Goal: Information Seeking & Learning: Learn about a topic

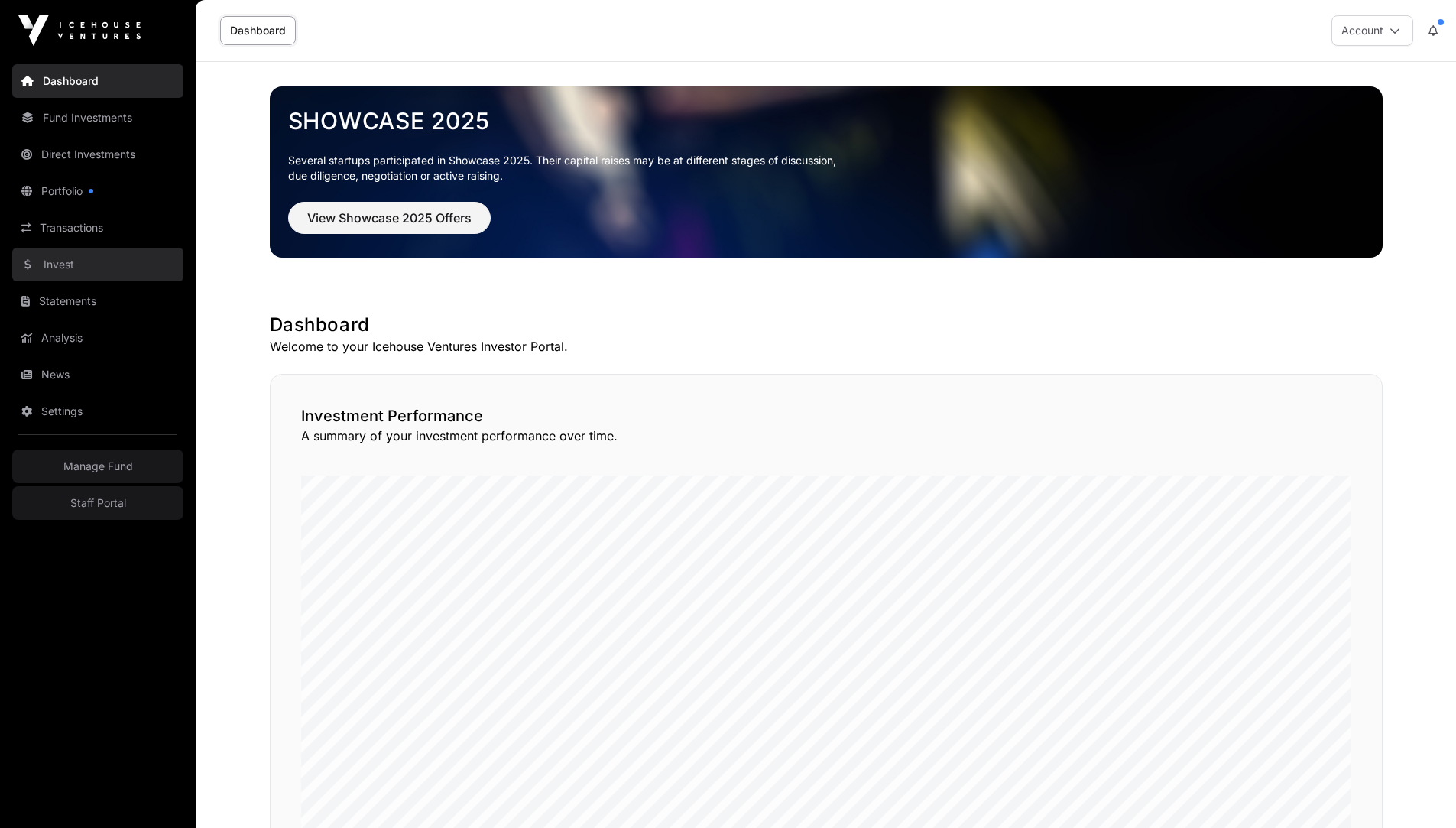
click at [87, 272] on link "Invest" at bounding box center [98, 264] width 172 height 33
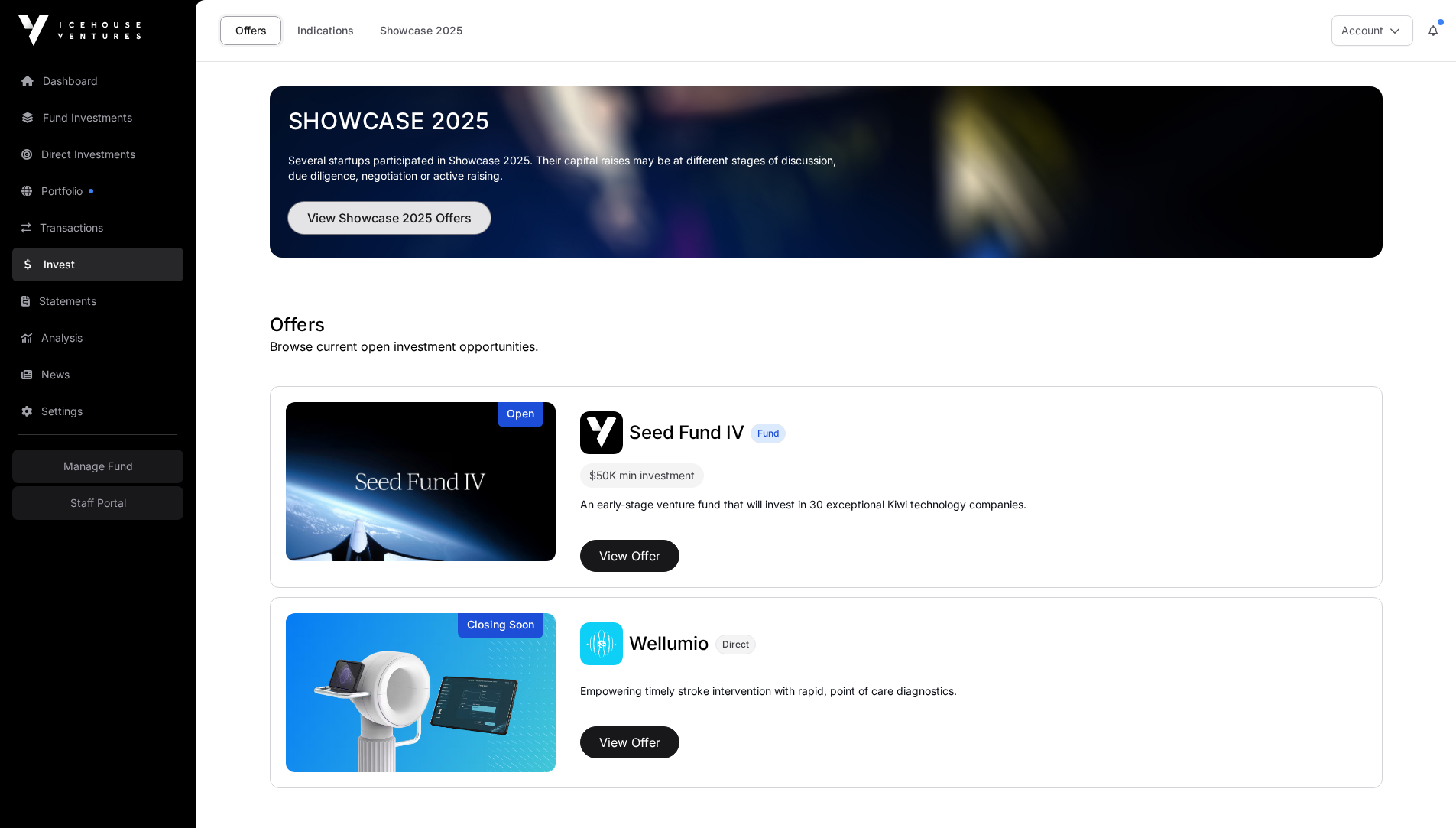
click at [398, 218] on span "View Showcase 2025 Offers" at bounding box center [389, 217] width 165 height 18
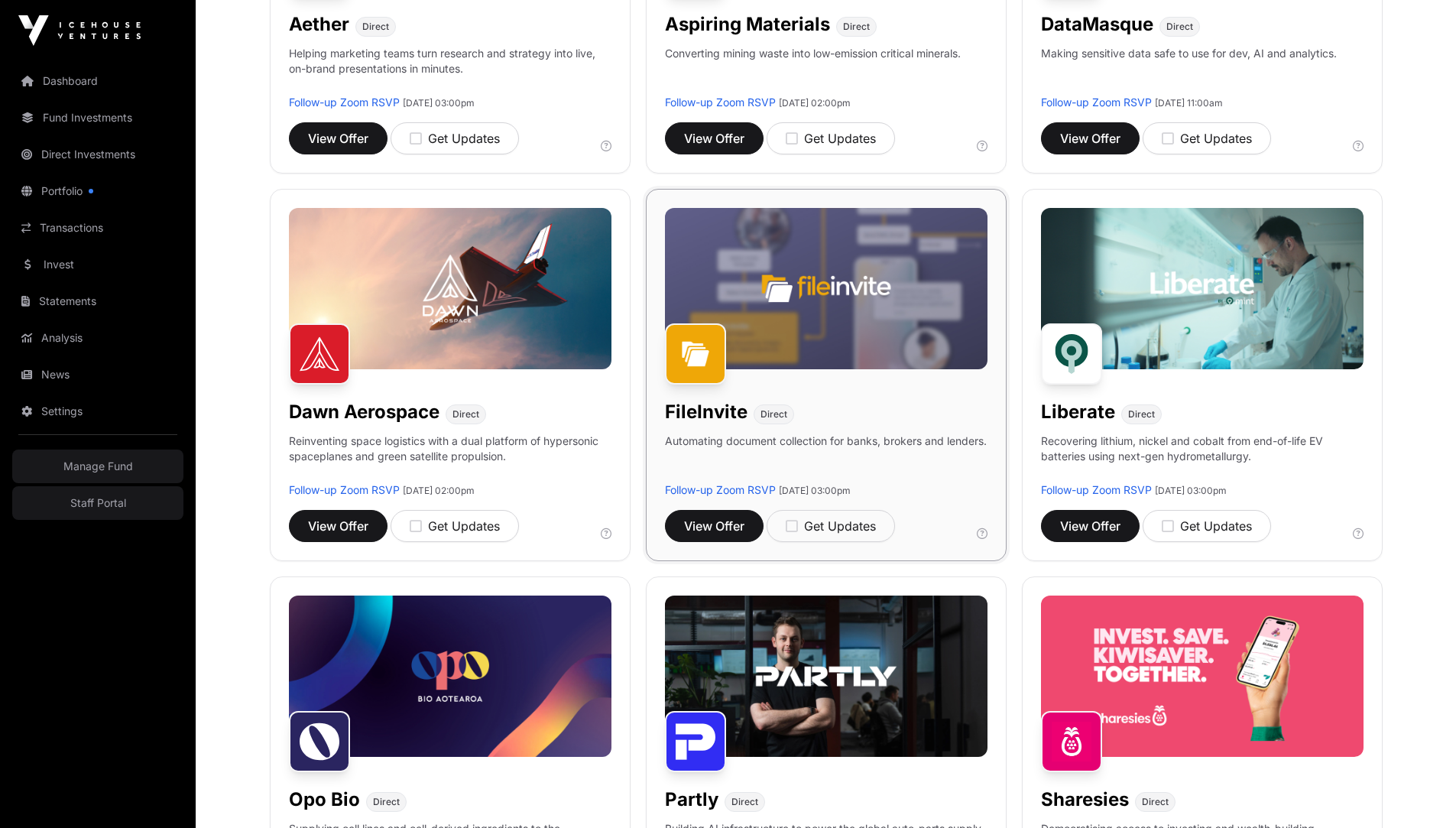
scroll to position [445, 0]
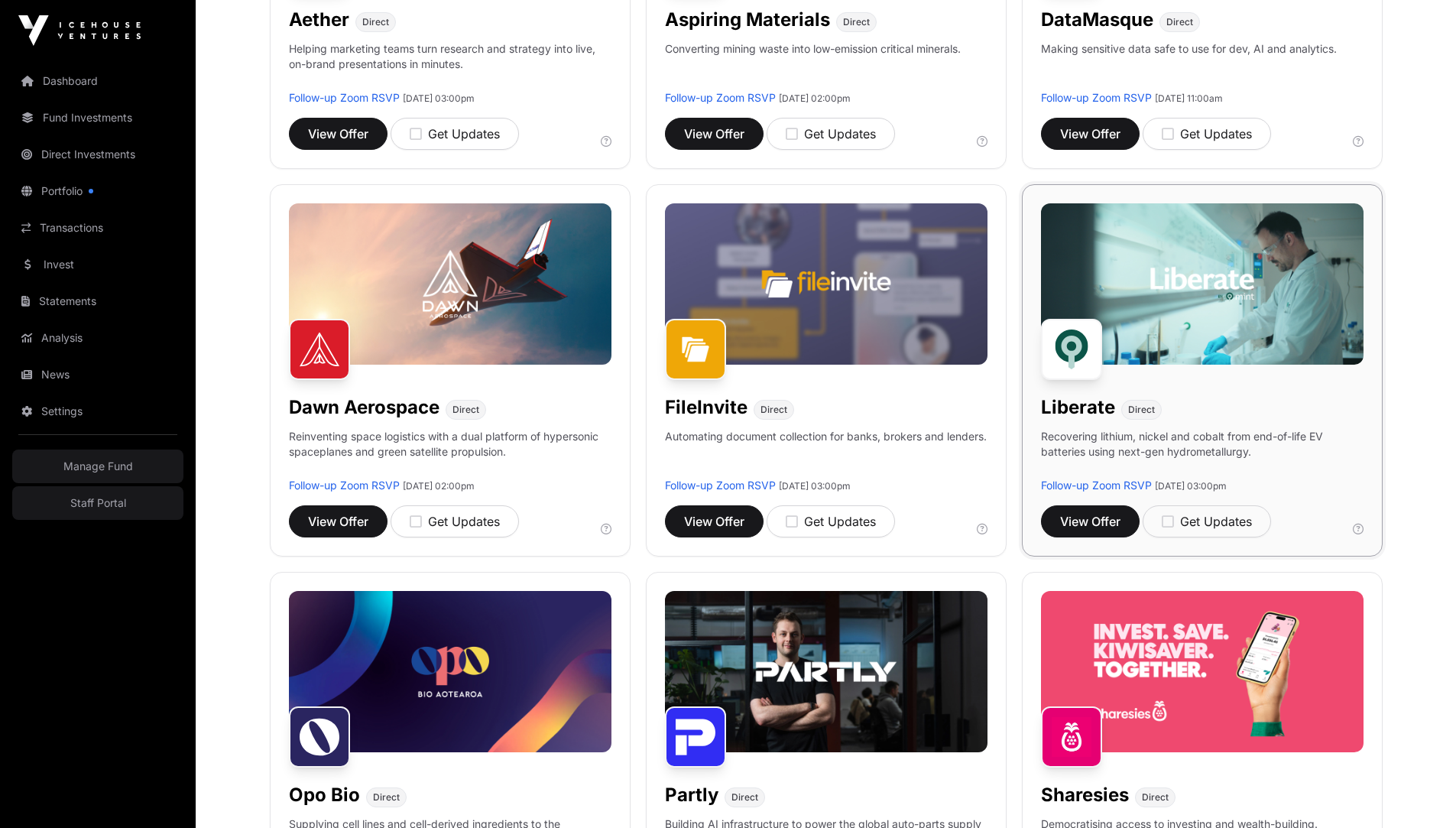
click at [1195, 409] on div "Liberate Direct" at bounding box center [1202, 404] width 323 height 31
click at [1170, 350] on img at bounding box center [1202, 283] width 323 height 161
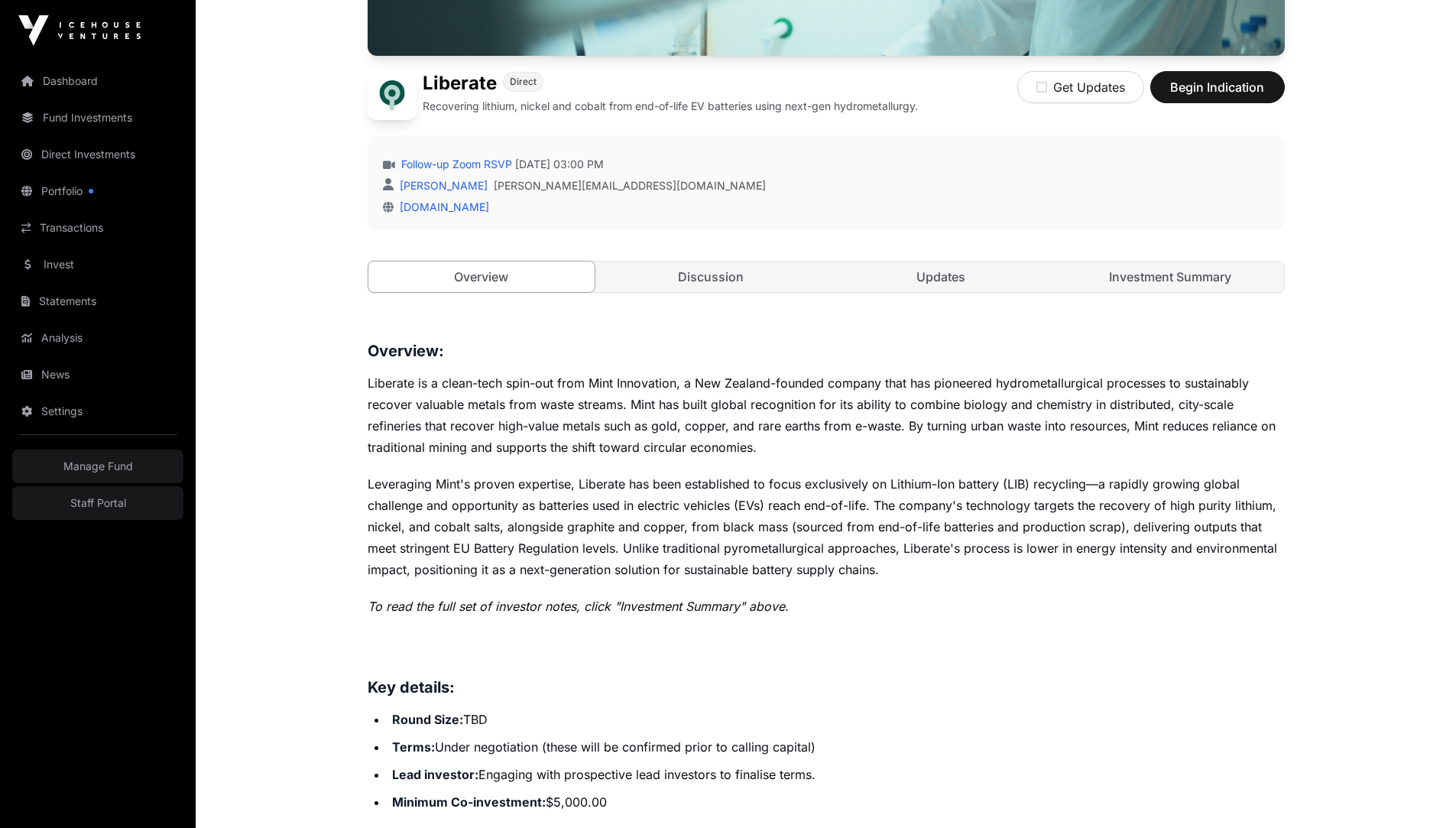
scroll to position [385, 0]
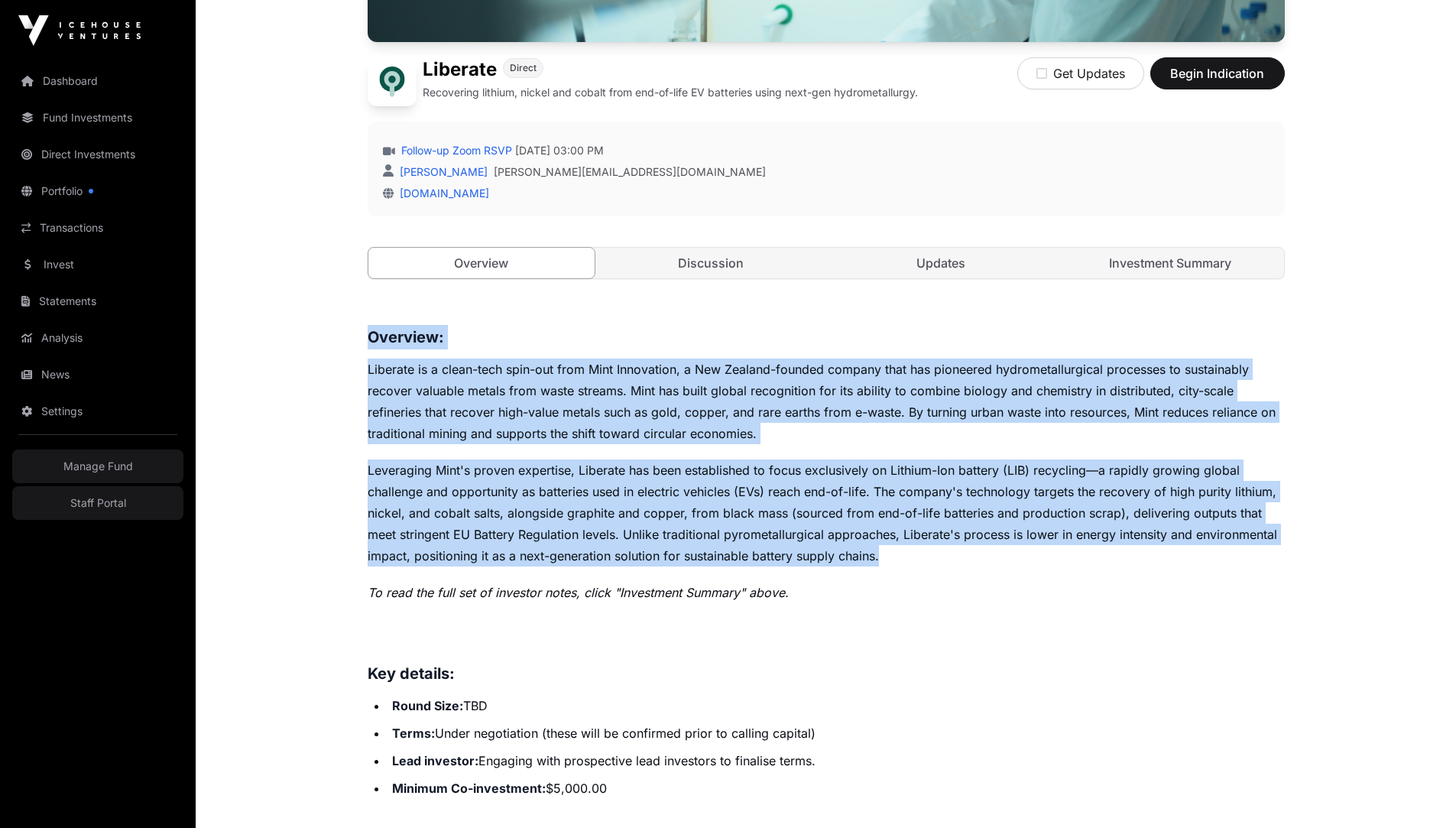
drag, startPoint x: 366, startPoint y: 332, endPoint x: 1001, endPoint y: 554, distance: 672.7
copy div "Loremips: Dolorsit am c adipi-elit sedd-eiu temp Inci Utlaboreet, d Mag Aliquae…"
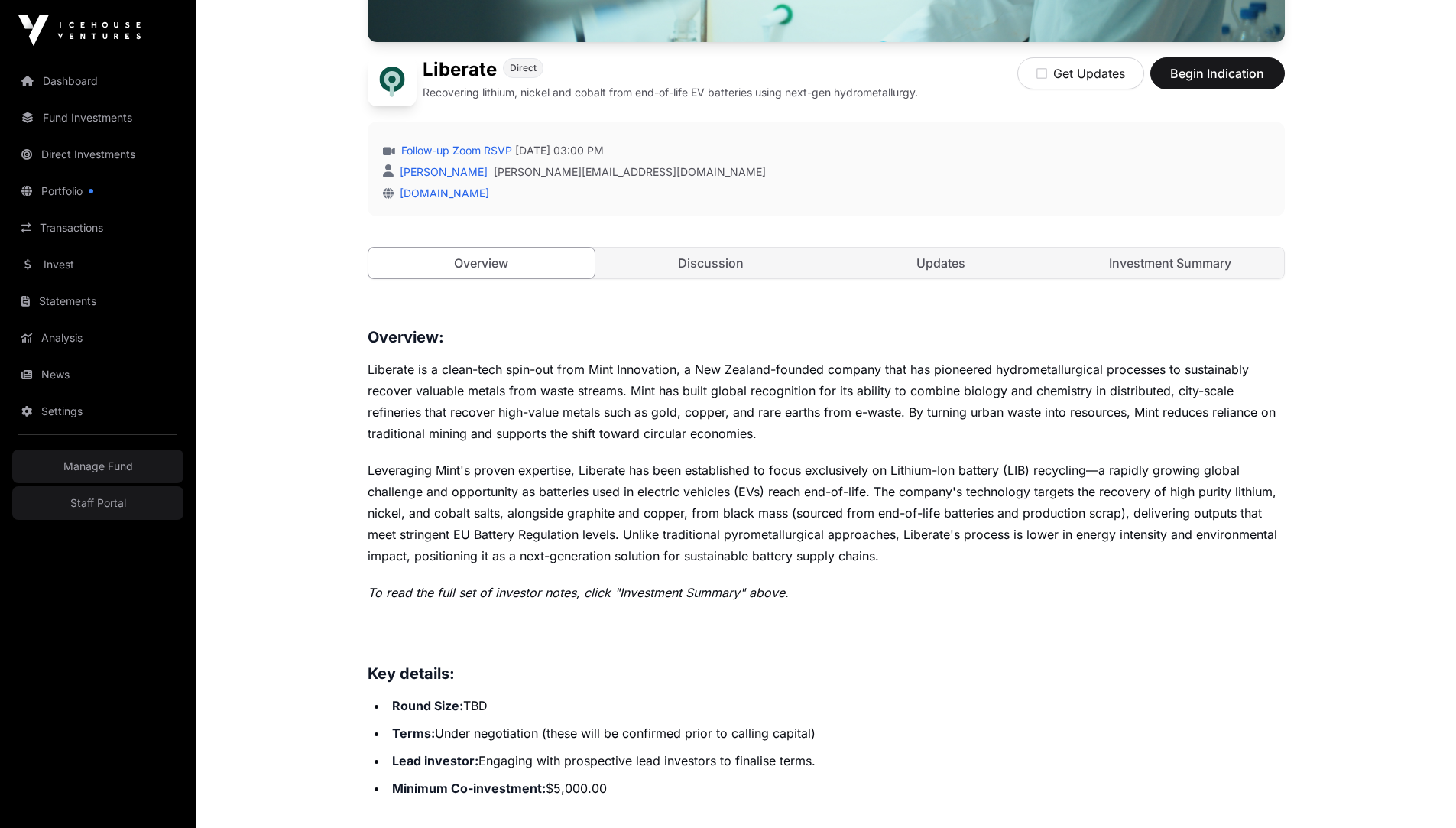
click at [394, 358] on p "Liberate is a clean-tech spin-out from Mint Innovation, a New Zealand-founded c…" at bounding box center [826, 400] width 917 height 85
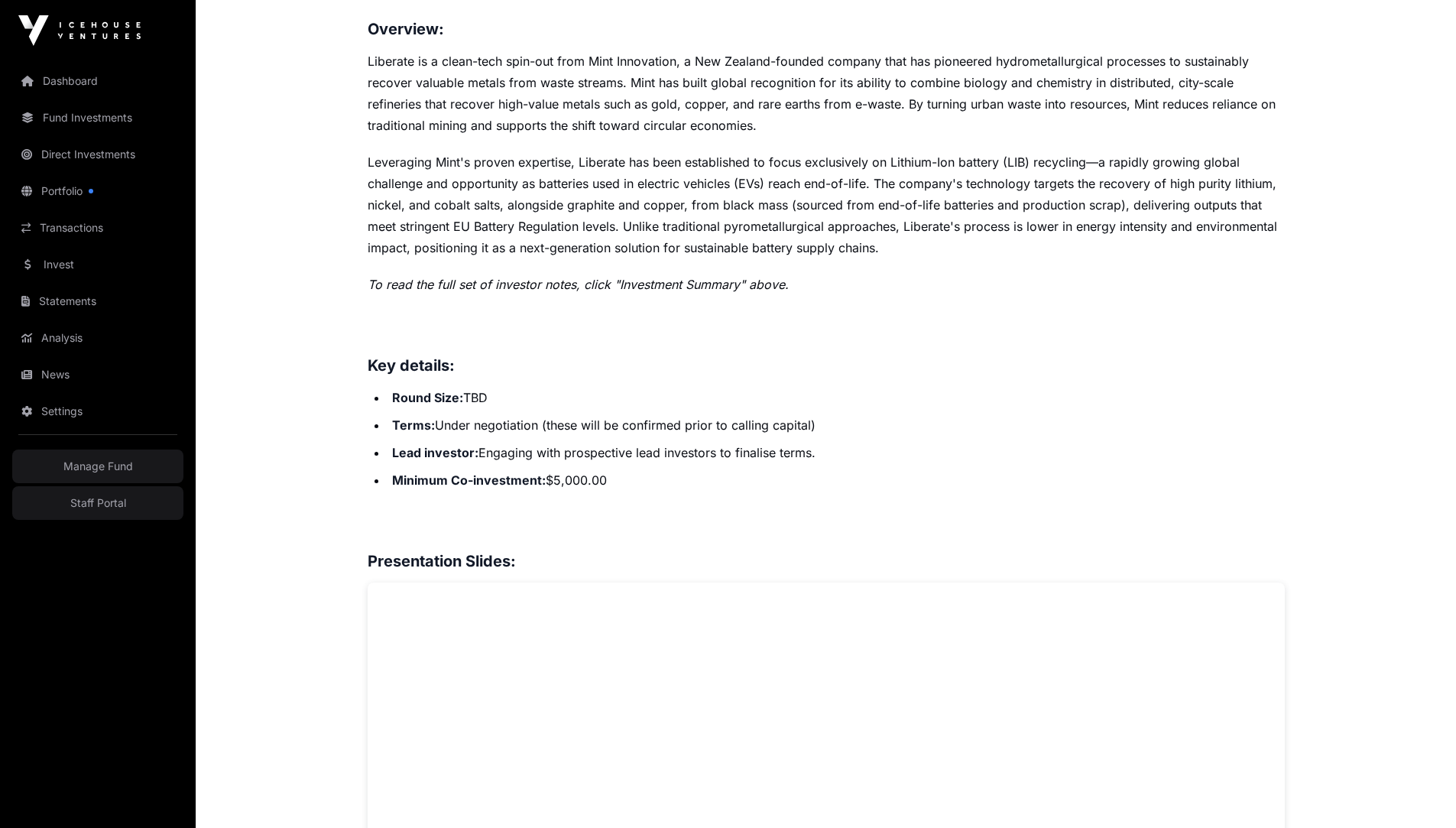
scroll to position [702, 0]
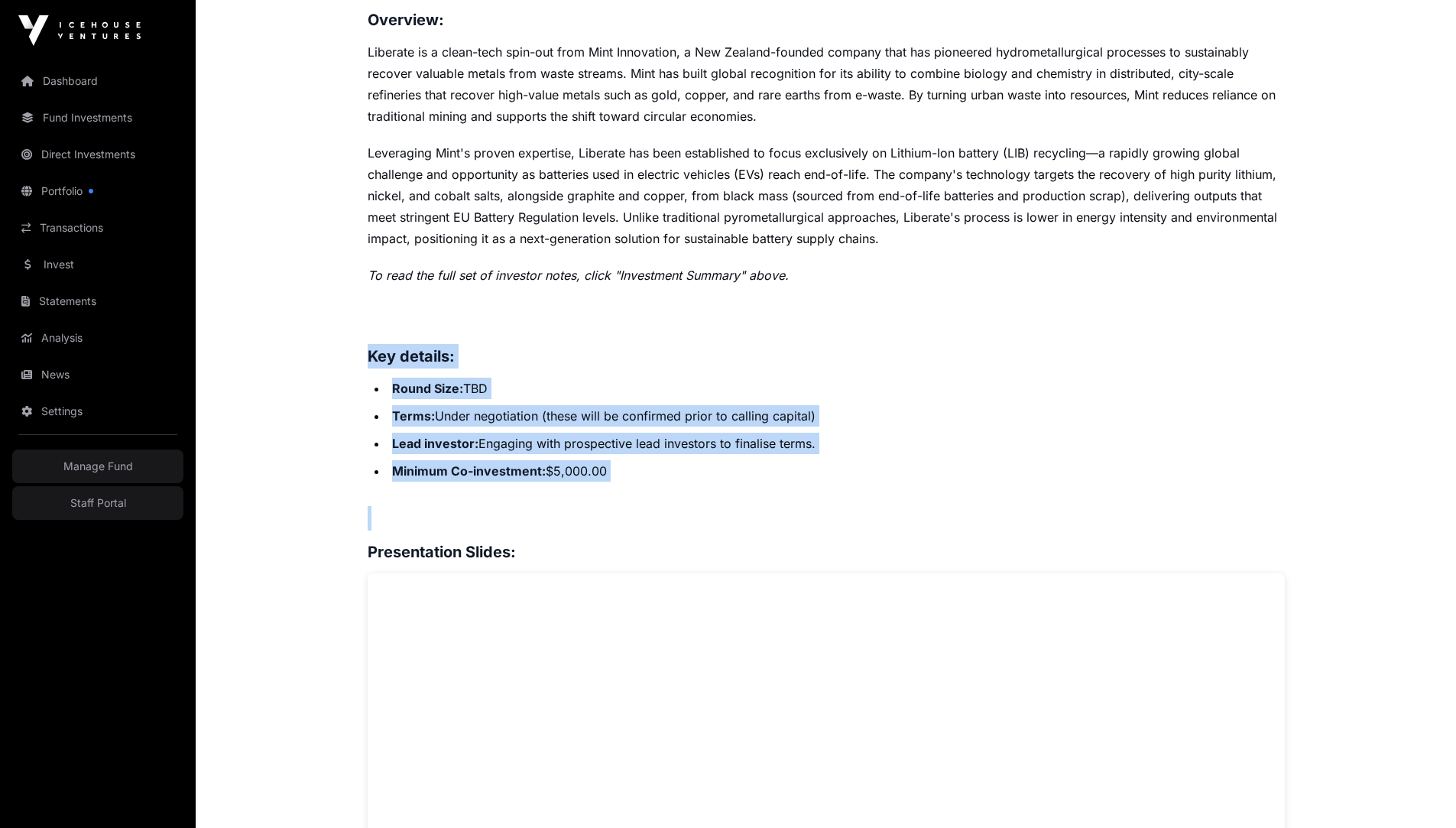
drag, startPoint x: 369, startPoint y: 358, endPoint x: 660, endPoint y: 516, distance: 331.1
copy div "Key details: Round Size: TBD Terms: Under negotiation (these will be confirmed …"
click at [633, 445] on li "Lead investor : Engaging with prospective lead investors to finalise terms." at bounding box center [836, 443] width 897 height 21
drag, startPoint x: 818, startPoint y: 446, endPoint x: 323, endPoint y: 347, distance: 504.8
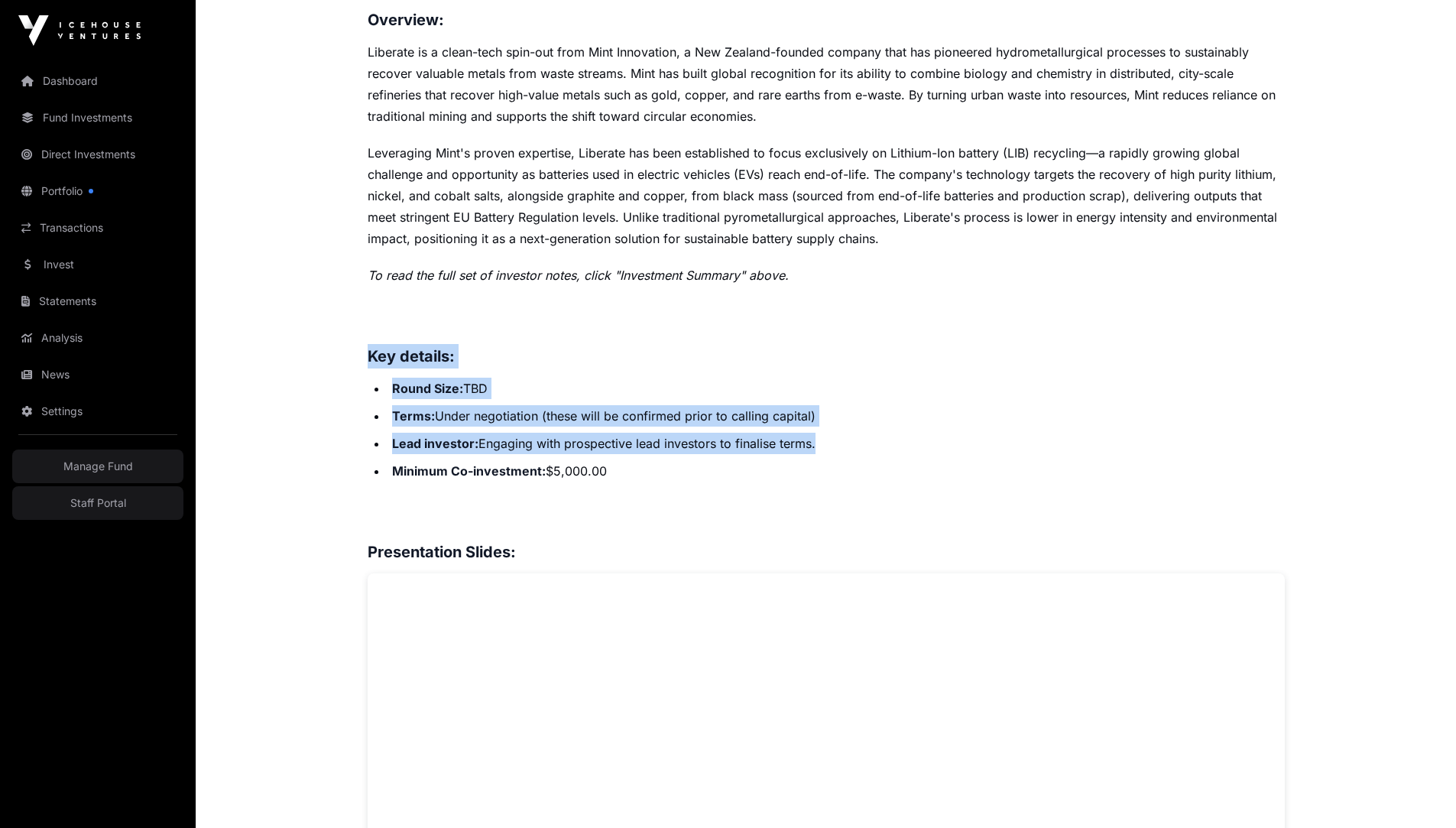
copy div "Key details: Round Size: TBD Terms: Under negotiation (these will be confirmed …"
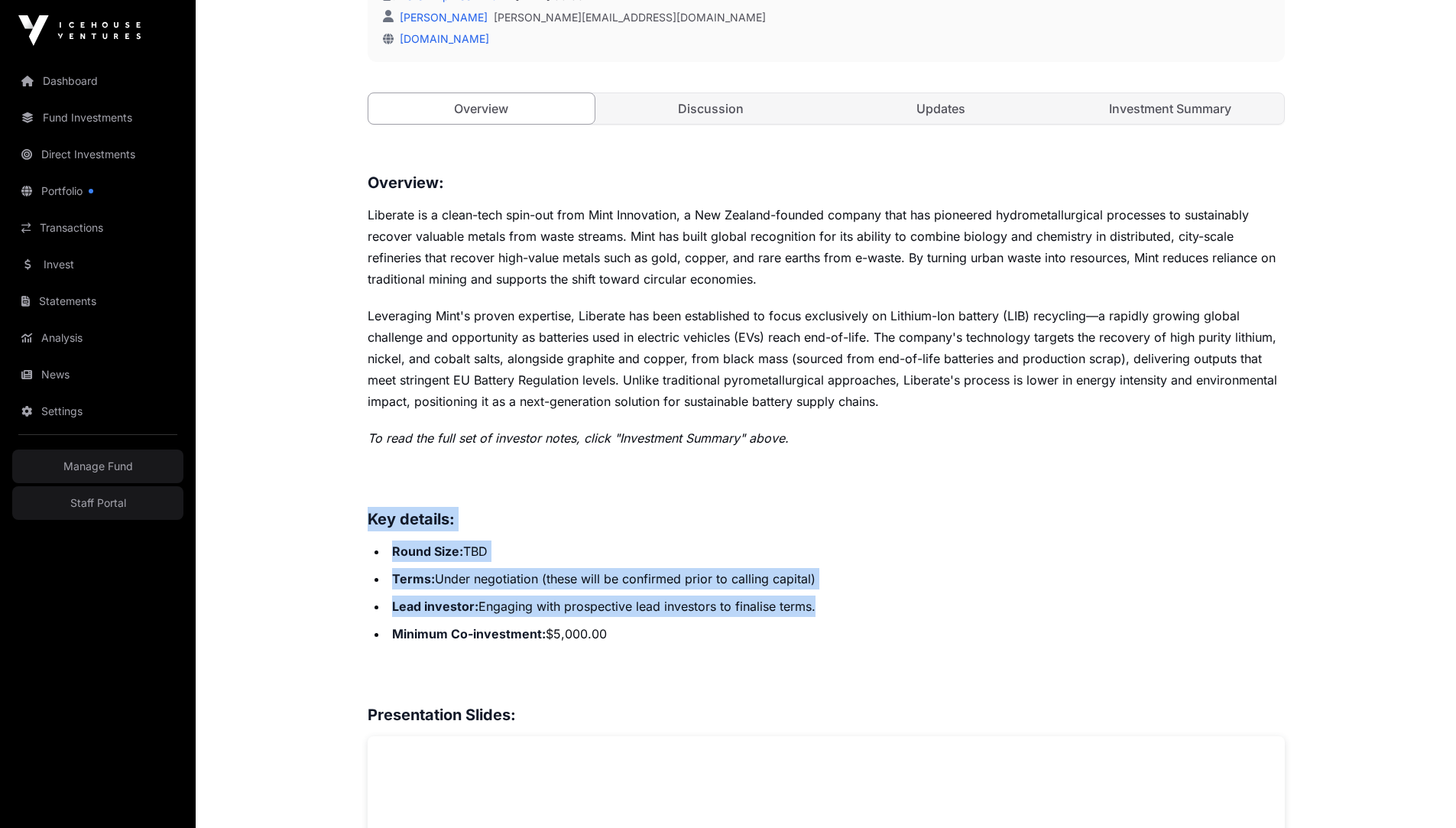
scroll to position [0, 0]
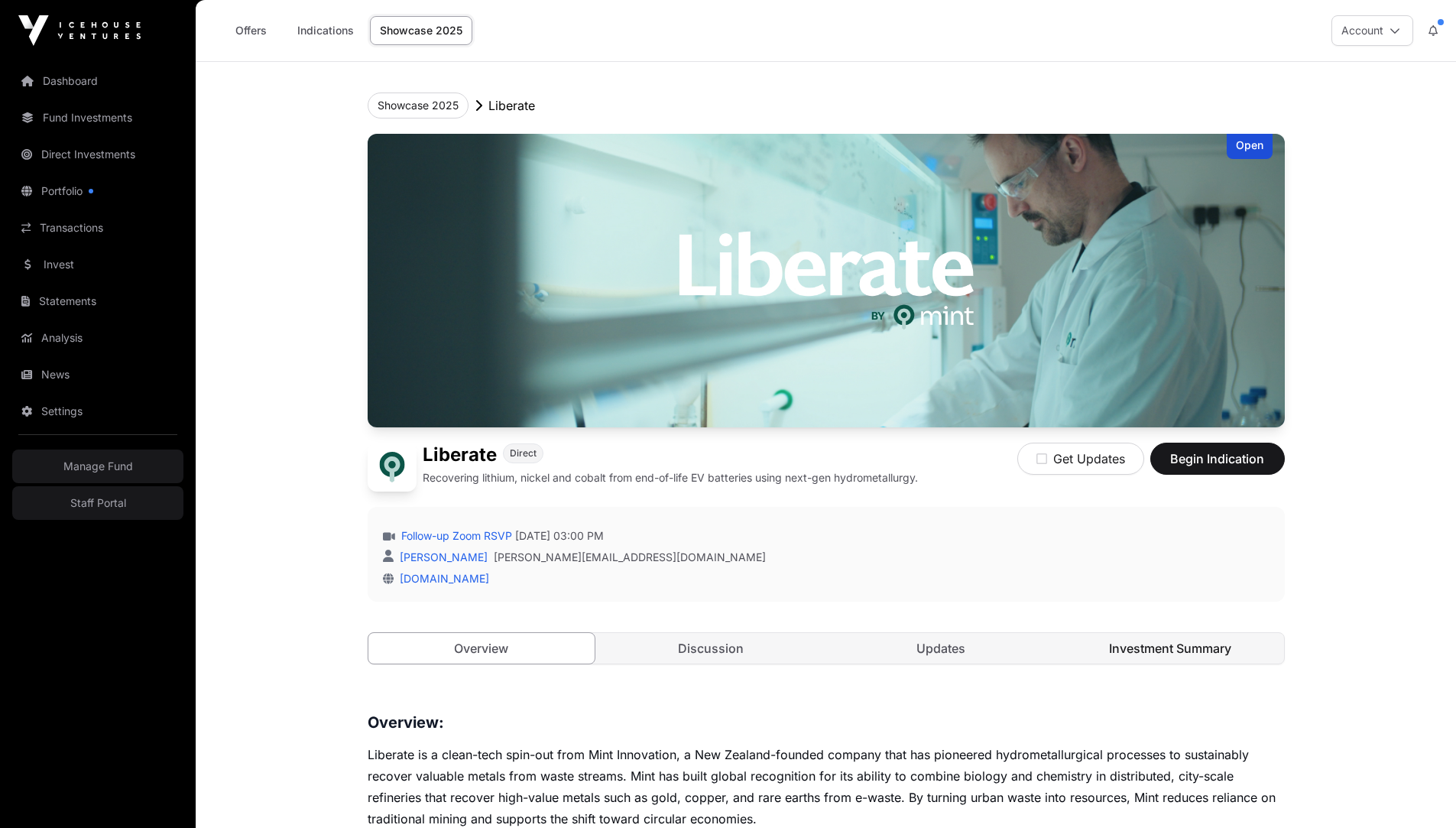
click at [1162, 635] on link "Investment Summary" at bounding box center [1170, 648] width 227 height 31
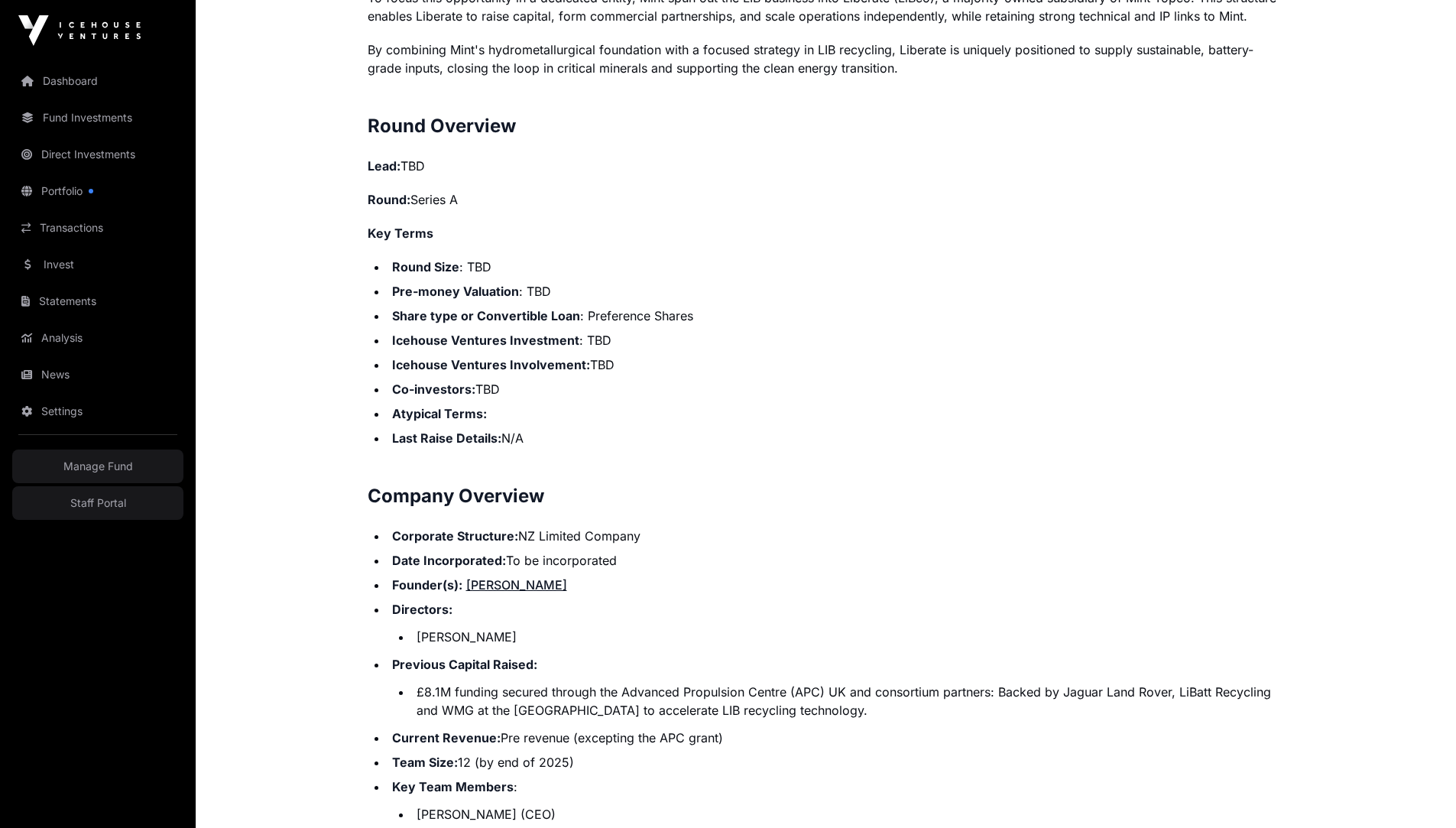
scroll to position [1686, 0]
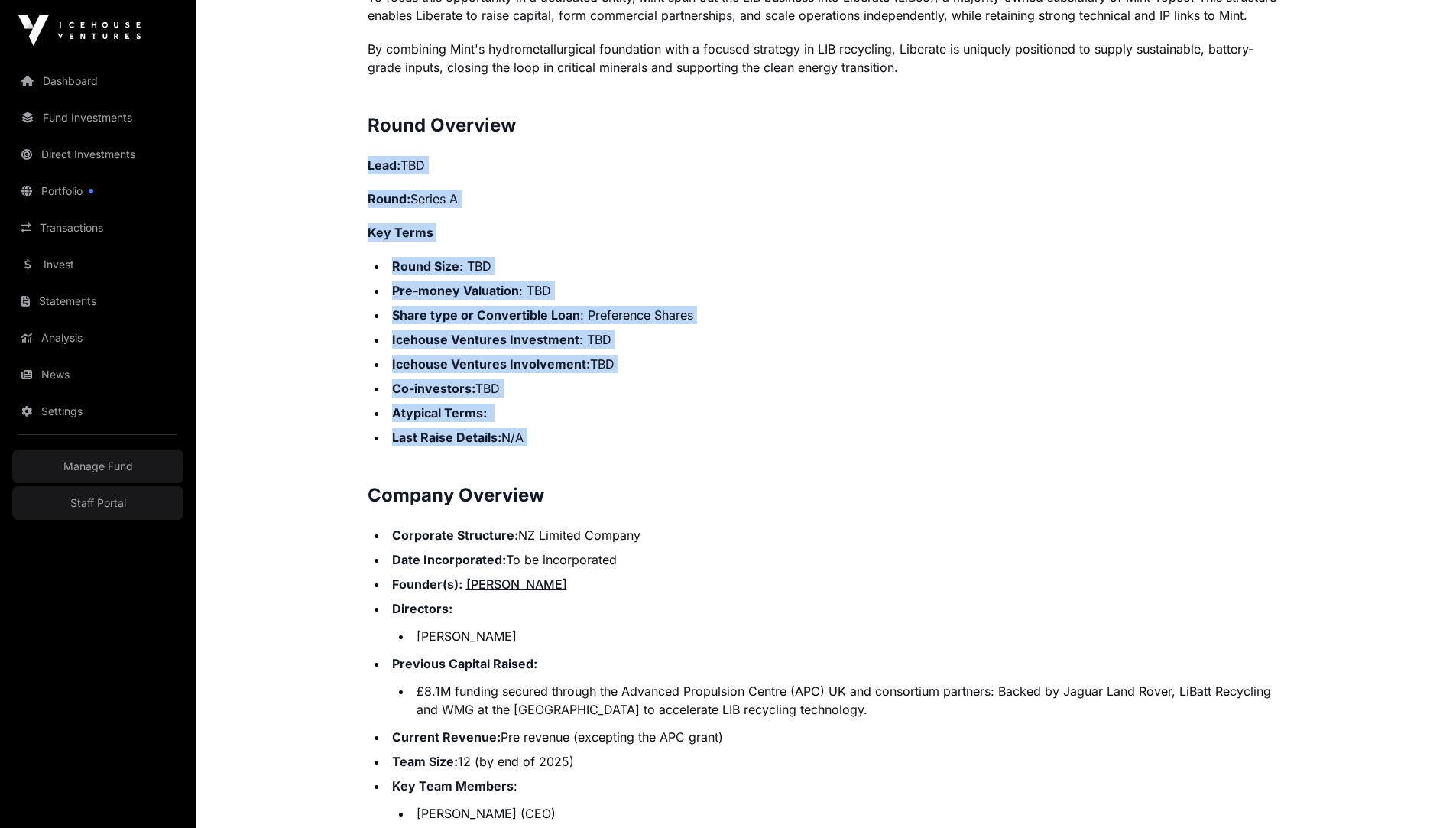
drag, startPoint x: 366, startPoint y: 161, endPoint x: 619, endPoint y: 474, distance: 402.5
click at [619, 474] on div "Showcase 2025 Liberate Open Liberate Direct Recovering lithium, nickel and coba…" at bounding box center [826, 326] width 978 height 3900
click at [582, 410] on li "Atypical Terms:" at bounding box center [836, 413] width 897 height 18
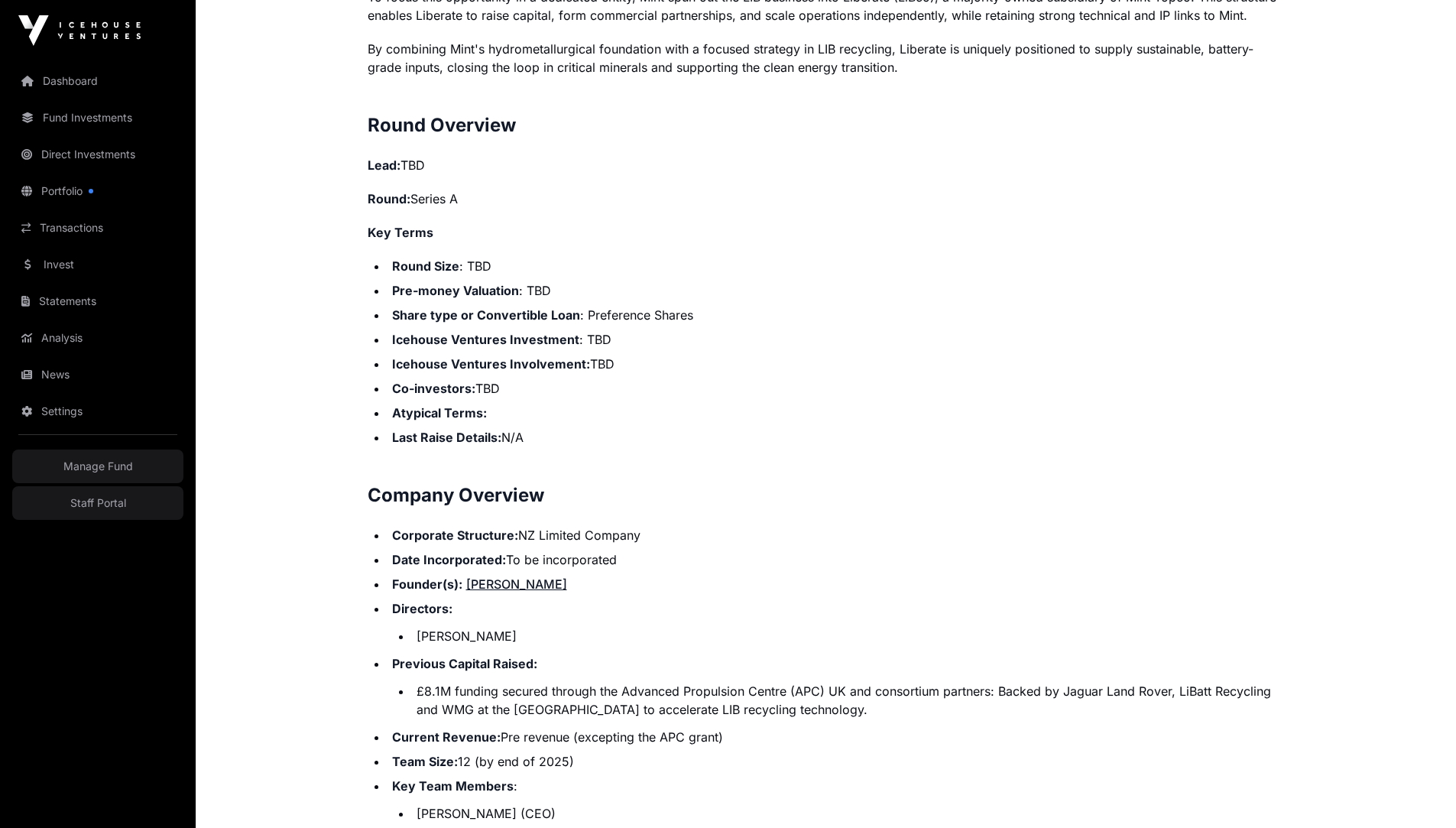
drag, startPoint x: 361, startPoint y: 190, endPoint x: 540, endPoint y: 190, distance: 179.0
click at [540, 190] on div "Showcase 2025 Liberate Open Liberate Direct Recovering lithium, nickel and coba…" at bounding box center [826, 326] width 978 height 3900
copy p "Round: Series A"
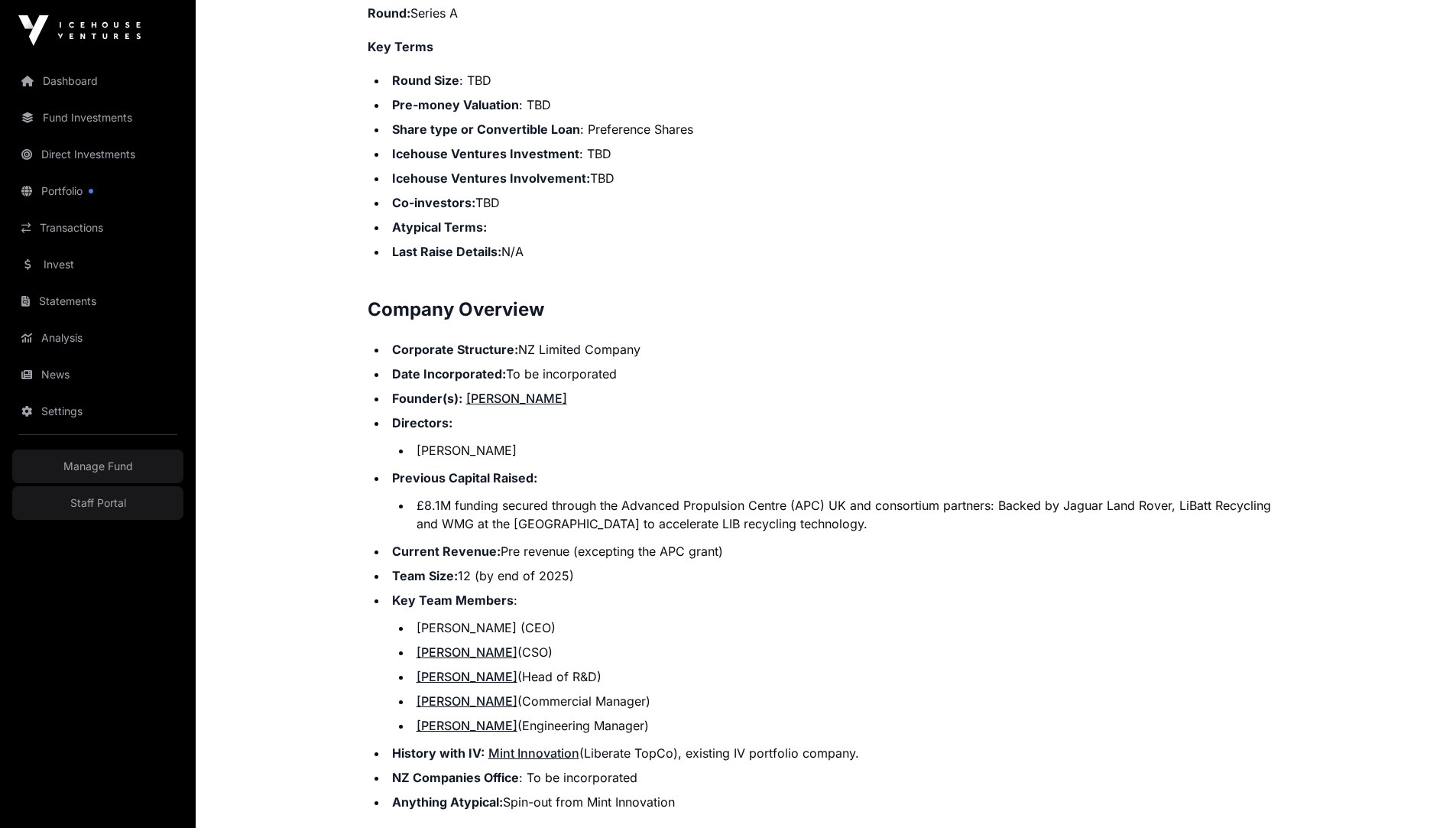
scroll to position [1873, 0]
drag, startPoint x: 390, startPoint y: 394, endPoint x: 534, endPoint y: 401, distance: 144.2
click at [534, 401] on li "Founder(s): [PERSON_NAME]" at bounding box center [836, 396] width 897 height 18
copy li "Founder(s): [PERSON_NAME]"
